Goal: Task Accomplishment & Management: Complete application form

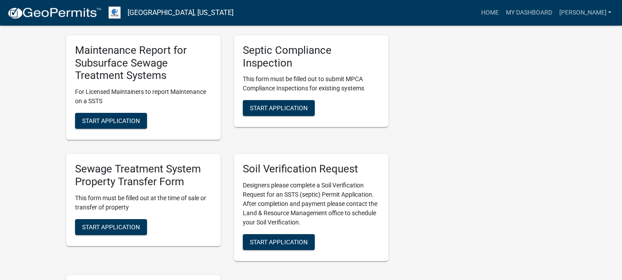
scroll to position [486, 0]
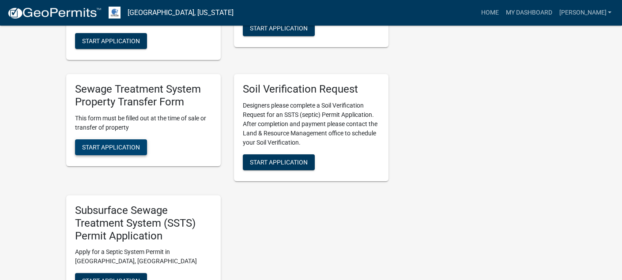
click at [102, 146] on span "Start Application" at bounding box center [111, 147] width 58 height 7
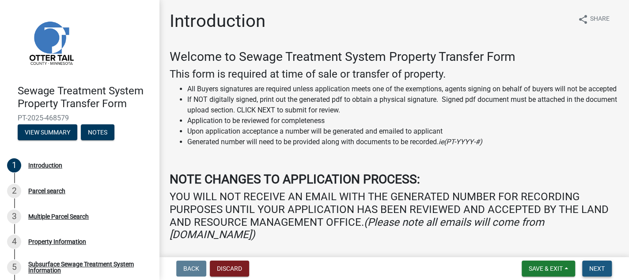
click at [598, 271] on span "Next" at bounding box center [596, 268] width 15 height 7
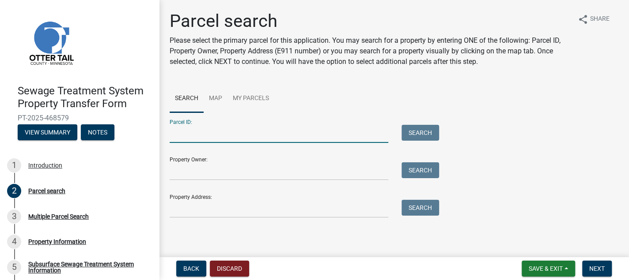
click at [195, 136] on input "Parcel ID:" at bounding box center [279, 134] width 219 height 18
type input "33000040020000"
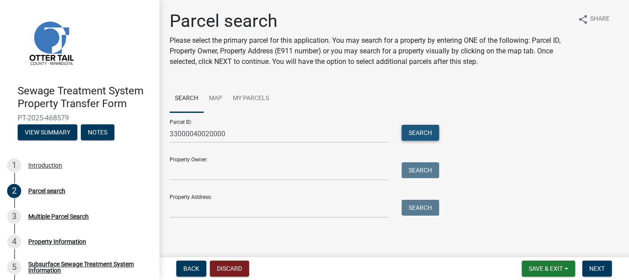
click at [426, 134] on button "Search" at bounding box center [420, 133] width 38 height 16
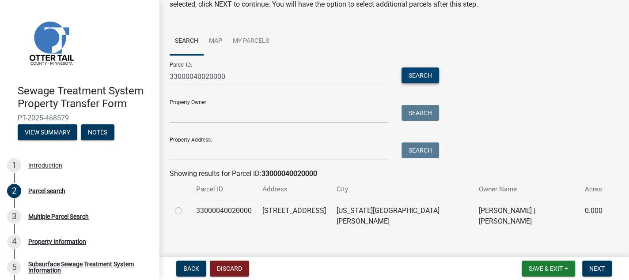
scroll to position [59, 0]
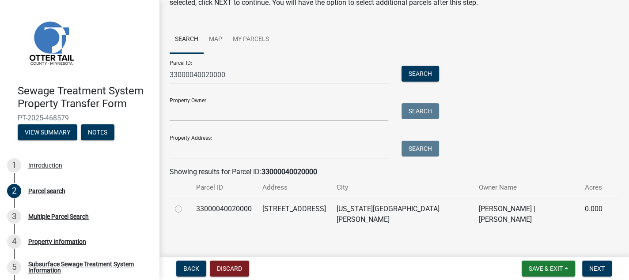
click at [185, 204] on label at bounding box center [185, 204] width 0 height 0
click at [185, 209] on input "radio" at bounding box center [188, 207] width 6 height 6
radio input "true"
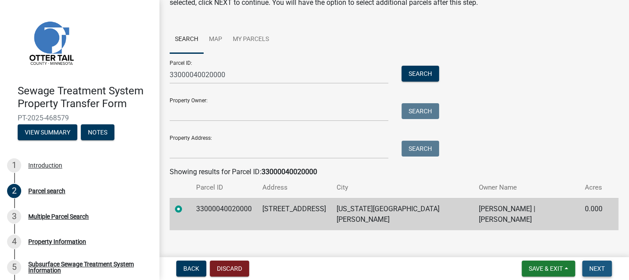
click at [592, 271] on span "Next" at bounding box center [596, 268] width 15 height 7
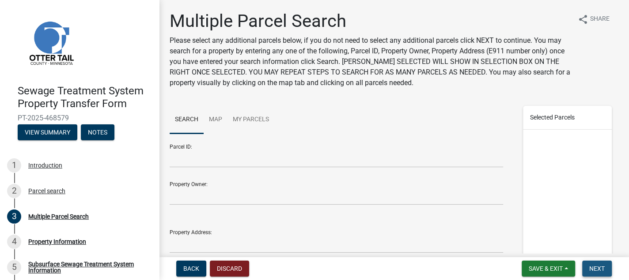
click at [593, 271] on span "Next" at bounding box center [596, 268] width 15 height 7
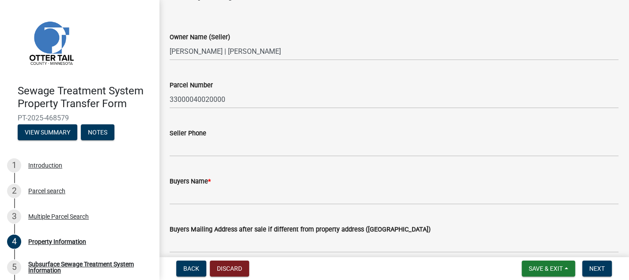
scroll to position [44, 0]
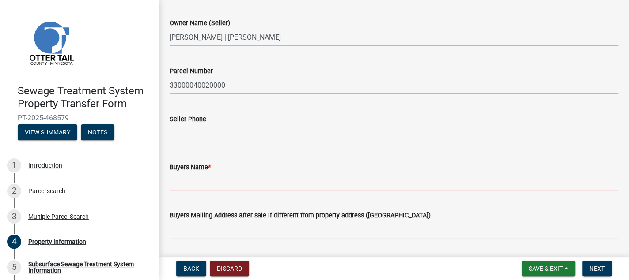
click at [171, 189] on input "Buyers Name *" at bounding box center [394, 182] width 449 height 18
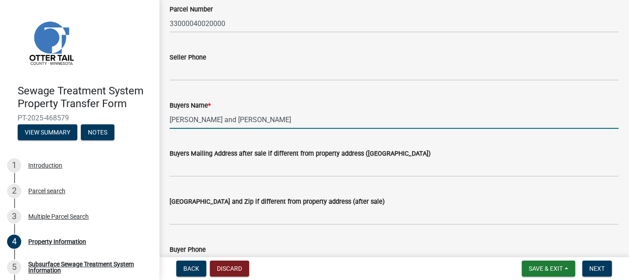
scroll to position [132, 0]
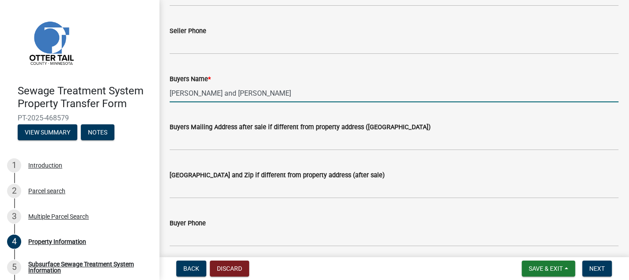
type input "[PERSON_NAME] and [PERSON_NAME]"
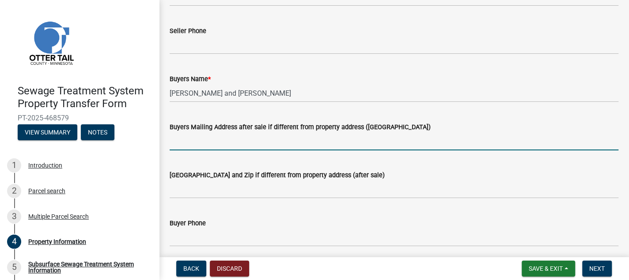
click at [174, 144] on input "Buyers Mailing Address after sale if different from property address ([GEOGRAPH…" at bounding box center [394, 141] width 449 height 18
type input "[STREET_ADDRESS]"
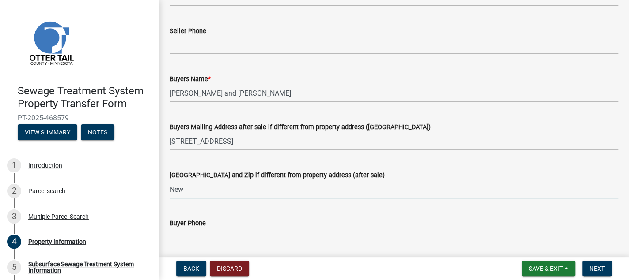
type input "[US_STATE][GEOGRAPHIC_DATA][PERSON_NAME] [GEOGRAPHIC_DATA] 56567"
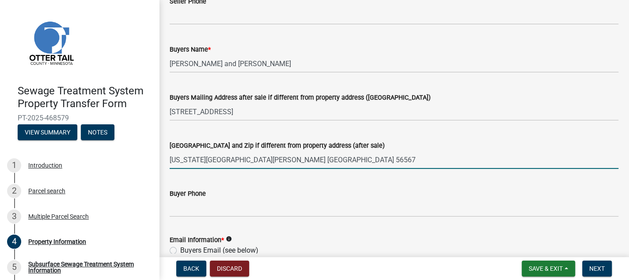
scroll to position [177, 0]
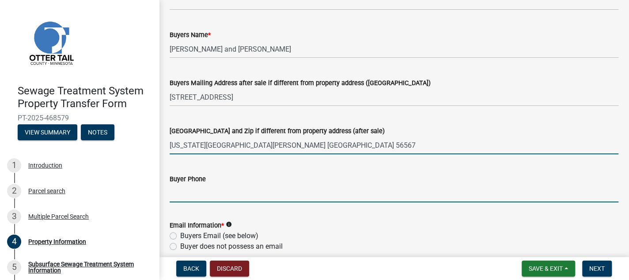
click at [173, 199] on input "Buyer Phone" at bounding box center [394, 194] width 449 height 18
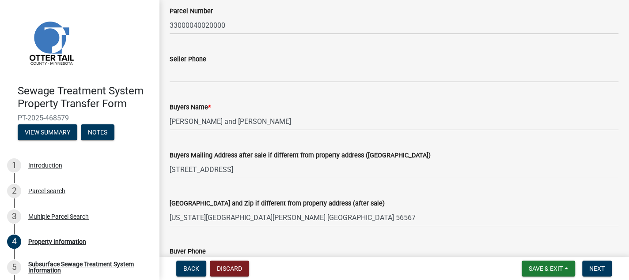
scroll to position [88, 0]
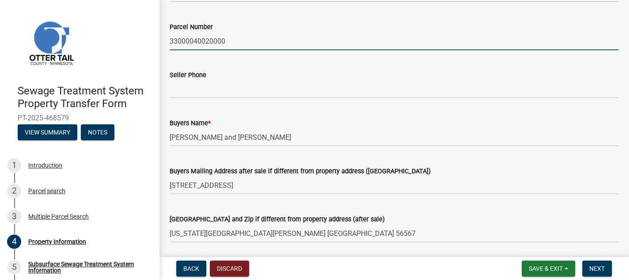
click at [246, 42] on input "33000040020000" at bounding box center [394, 41] width 449 height 18
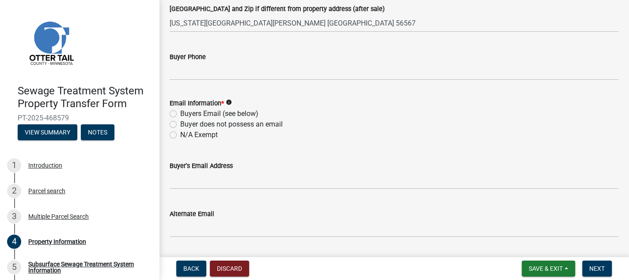
scroll to position [309, 0]
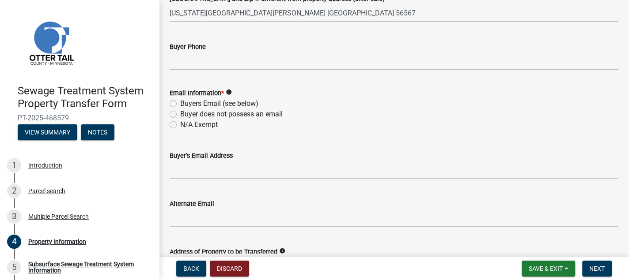
type input "33000040020000 - Part"
click at [180, 104] on label "Buyers Email (see below)" at bounding box center [219, 103] width 78 height 11
click at [180, 104] on input "Buyers Email (see below)" at bounding box center [183, 101] width 6 height 6
radio input "true"
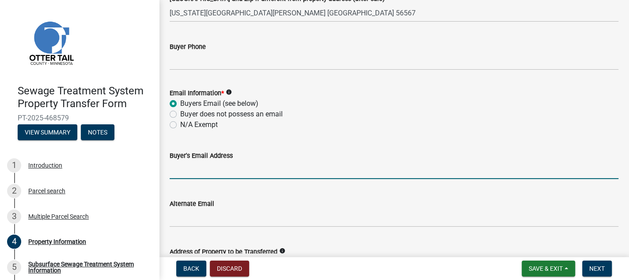
click at [177, 169] on input "Buyer's Email Address" at bounding box center [394, 170] width 449 height 18
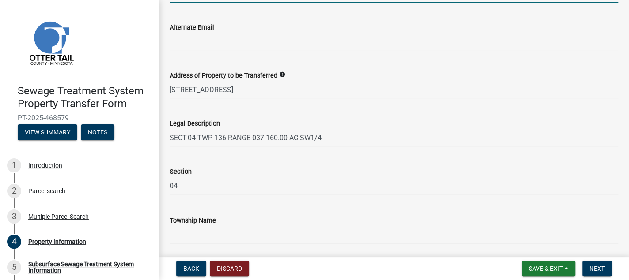
scroll to position [517, 0]
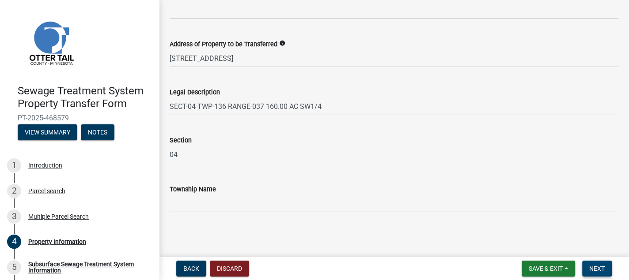
type input "[EMAIL_ADDRESS][DOMAIN_NAME]"
click at [599, 271] on span "Next" at bounding box center [596, 268] width 15 height 7
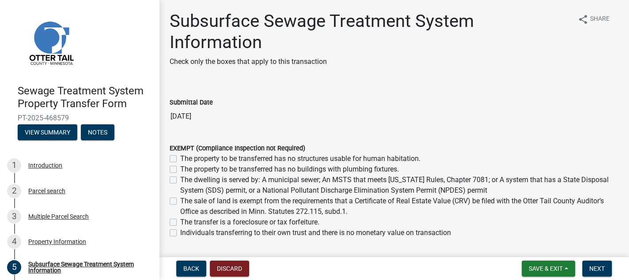
click at [180, 170] on label "The property to be transferred has no buildings with plumbing fixtures." at bounding box center [289, 169] width 219 height 11
click at [180, 170] on input "The property to be transferred has no buildings with plumbing fixtures." at bounding box center [183, 167] width 6 height 6
checkbox input "true"
checkbox input "false"
checkbox input "true"
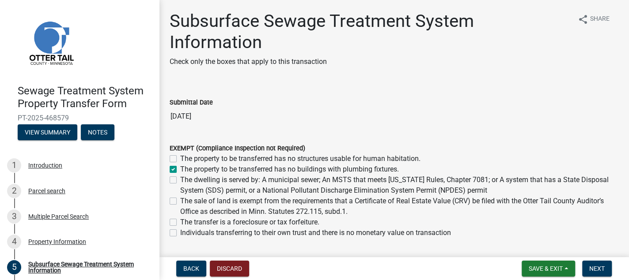
checkbox input "false"
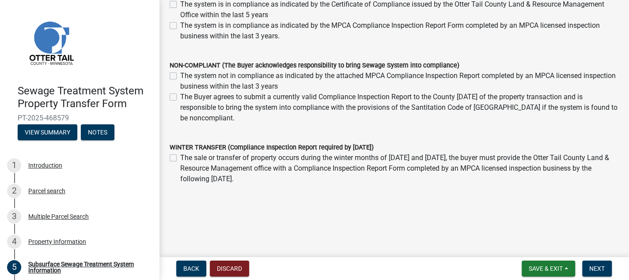
scroll to position [269, 0]
click at [597, 267] on span "Next" at bounding box center [596, 268] width 15 height 7
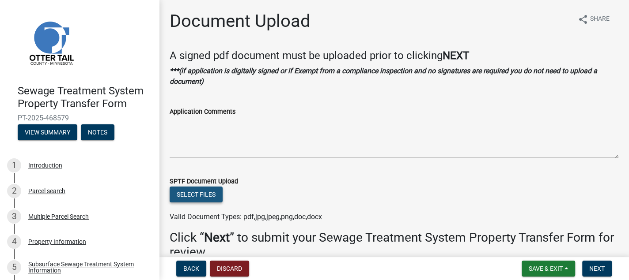
click at [191, 194] on button "Select files" at bounding box center [196, 195] width 53 height 16
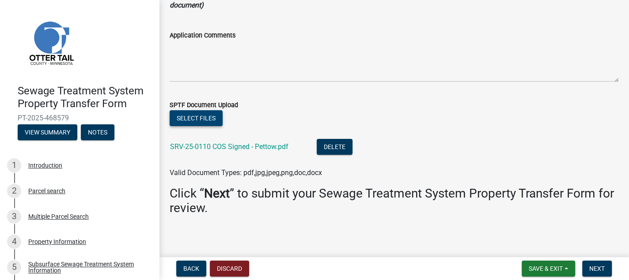
scroll to position [79, 0]
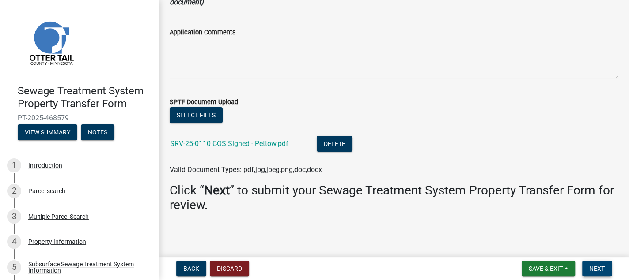
click at [601, 269] on span "Next" at bounding box center [596, 268] width 15 height 7
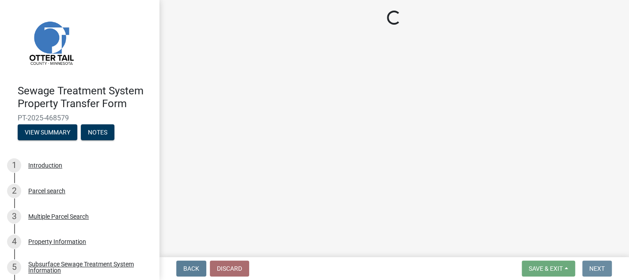
scroll to position [0, 0]
